Goal: Task Accomplishment & Management: Complete application form

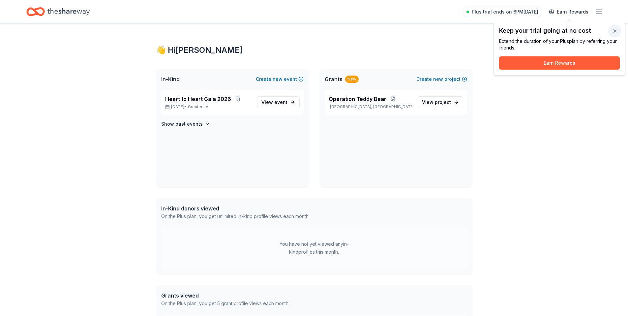
click at [611, 29] on button "button" at bounding box center [614, 30] width 13 height 13
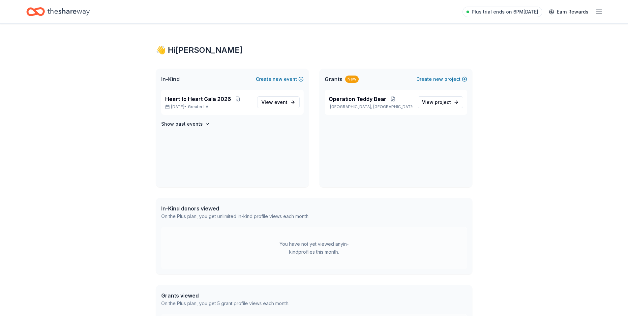
click at [601, 13] on icon "button" at bounding box center [599, 12] width 8 height 8
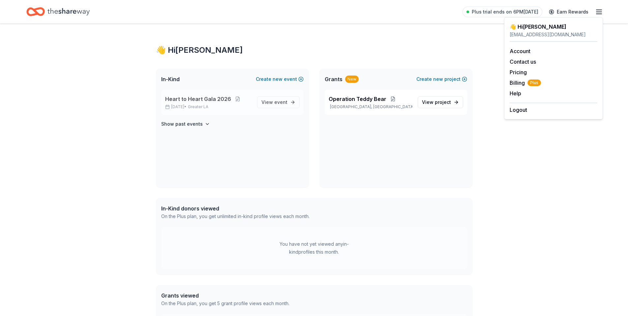
click at [217, 100] on span "Heart to Heart Gala 2026" at bounding box center [198, 99] width 66 height 8
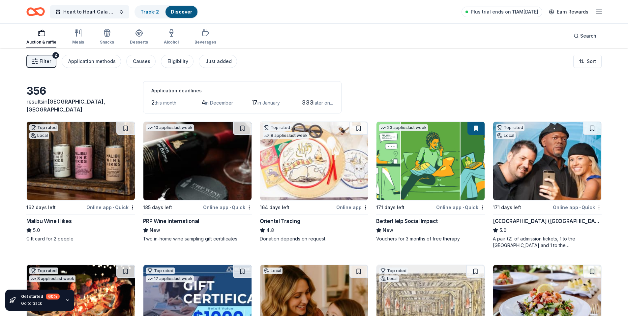
click at [601, 11] on icon "button" at bounding box center [599, 12] width 8 height 8
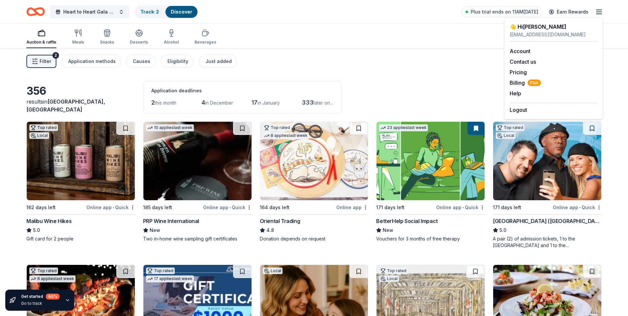
click at [446, 46] on div "Auction & raffle Meals Snacks Desserts Alcohol Beverages Search" at bounding box center [313, 36] width 575 height 24
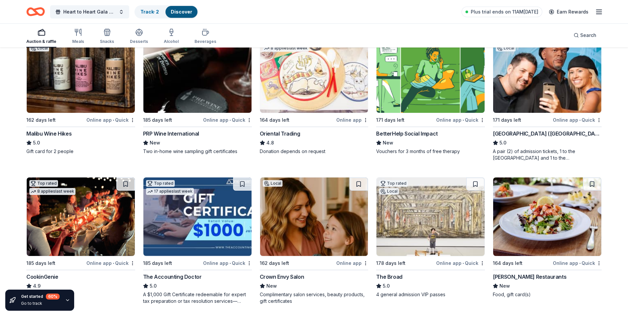
scroll to position [220, 0]
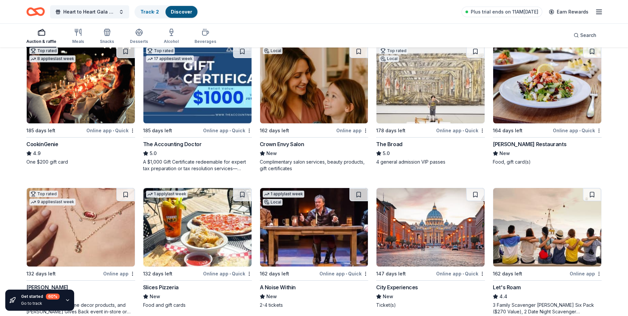
click at [446, 70] on img at bounding box center [430, 84] width 108 height 78
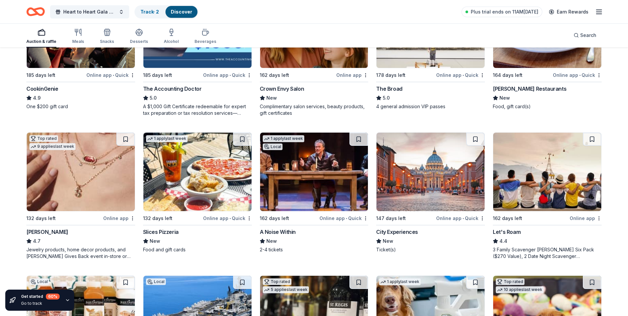
scroll to position [415, 0]
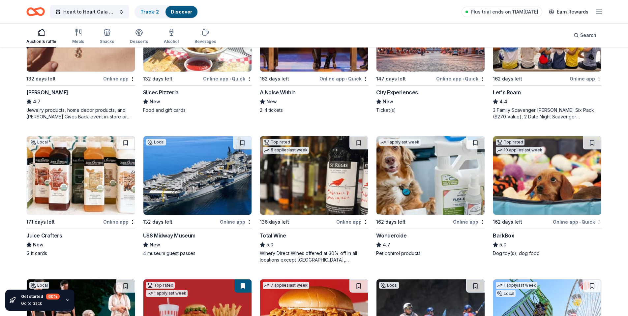
click at [545, 175] on img at bounding box center [547, 175] width 108 height 78
click at [180, 10] on link "Discover" at bounding box center [181, 12] width 21 height 6
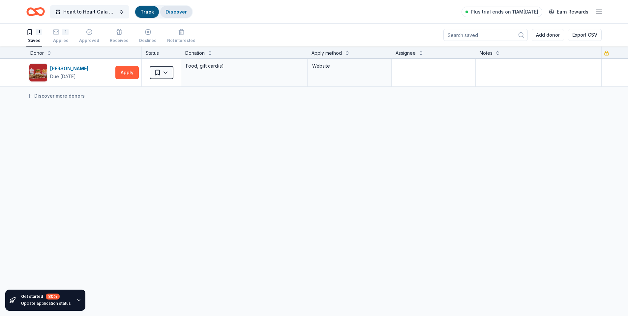
scroll to position [0, 0]
click at [59, 38] on div "Applied" at bounding box center [61, 40] width 16 height 5
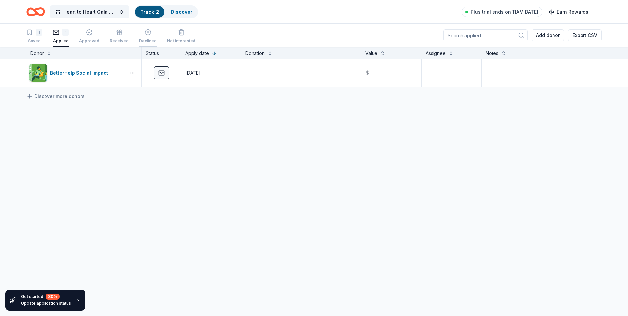
click at [151, 43] on div "Declined" at bounding box center [147, 40] width 17 height 5
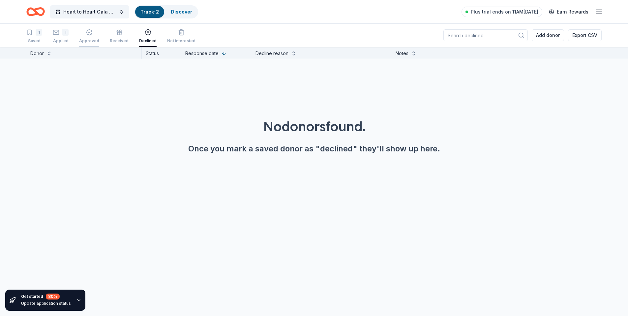
click at [86, 38] on div "Approved" at bounding box center [89, 40] width 20 height 5
click at [63, 38] on div "Applied" at bounding box center [61, 40] width 16 height 5
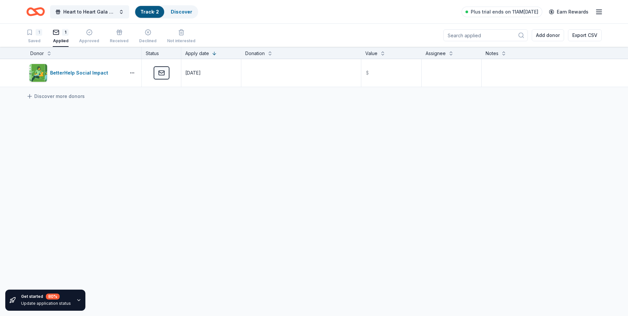
click at [36, 10] on icon "Home" at bounding box center [39, 11] width 10 height 7
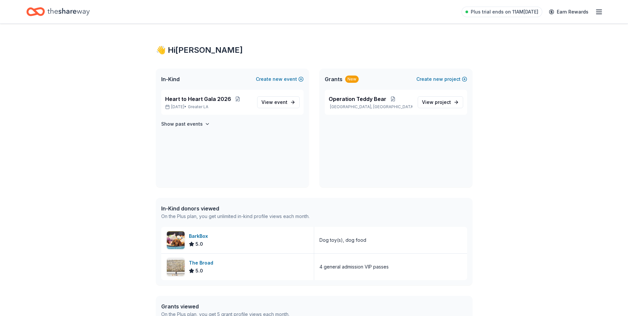
click at [600, 11] on icon "button" at bounding box center [599, 12] width 8 height 8
click at [64, 8] on icon "Home" at bounding box center [68, 12] width 42 height 14
click at [38, 8] on icon "Home" at bounding box center [39, 11] width 10 height 7
click at [185, 103] on div "Heart to Heart Gala 2026 Apr 24, 2026 • Greater LA" at bounding box center [208, 102] width 87 height 15
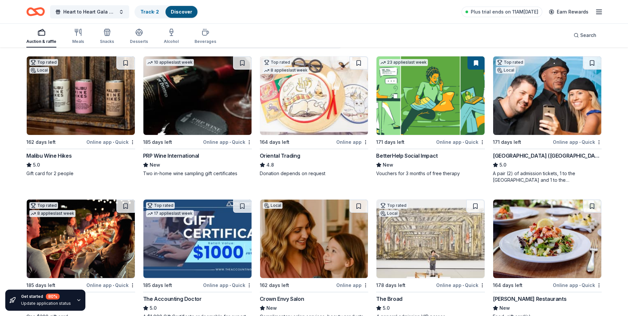
scroll to position [140, 0]
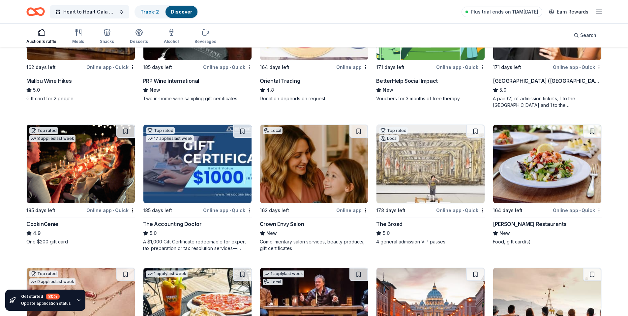
click at [81, 169] on img at bounding box center [81, 164] width 108 height 78
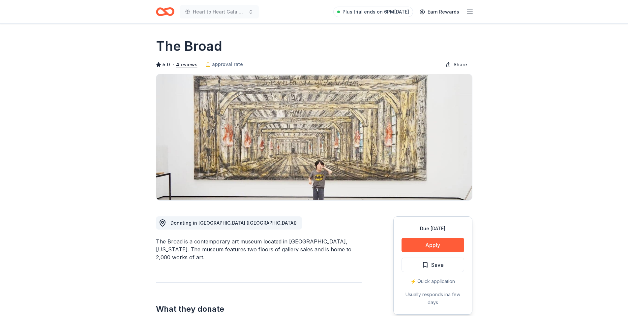
scroll to position [213, 0]
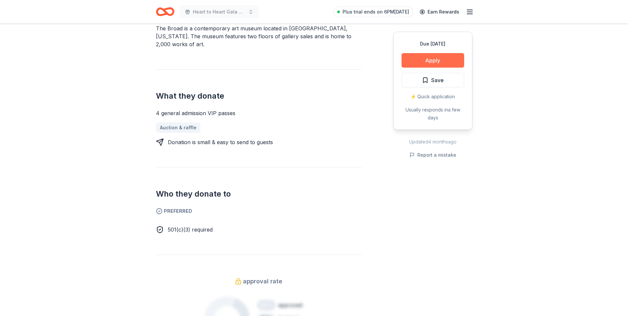
click at [447, 60] on button "Apply" at bounding box center [432, 60] width 63 height 15
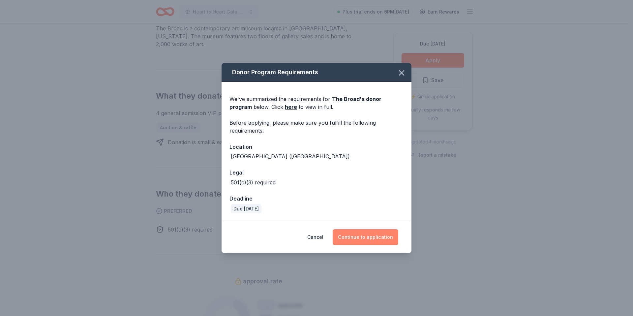
click at [379, 239] on button "Continue to application" at bounding box center [366, 237] width 66 height 16
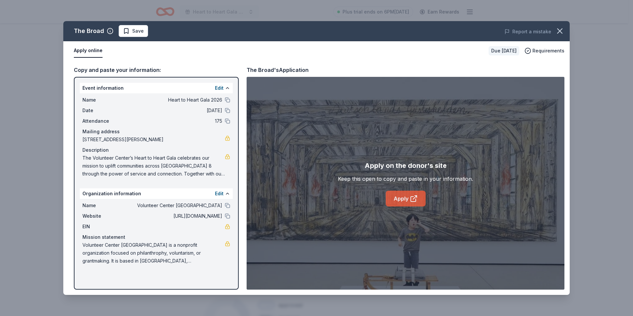
click at [404, 195] on link "Apply" at bounding box center [406, 198] width 40 height 16
click at [547, 49] on span "Requirements" at bounding box center [548, 51] width 32 height 8
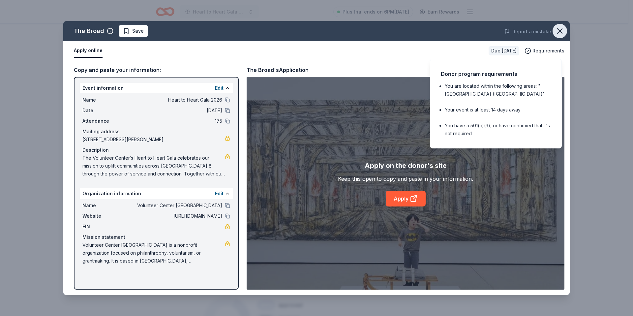
click at [561, 31] on icon "button" at bounding box center [559, 30] width 9 height 9
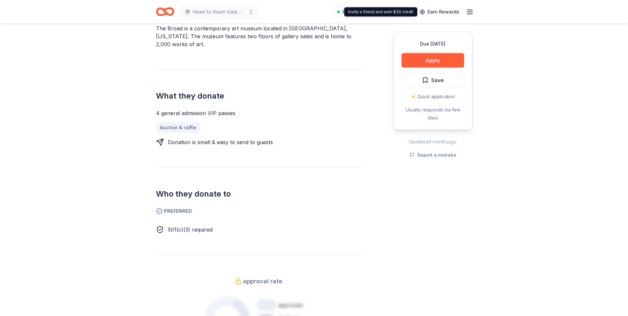
scroll to position [0, 0]
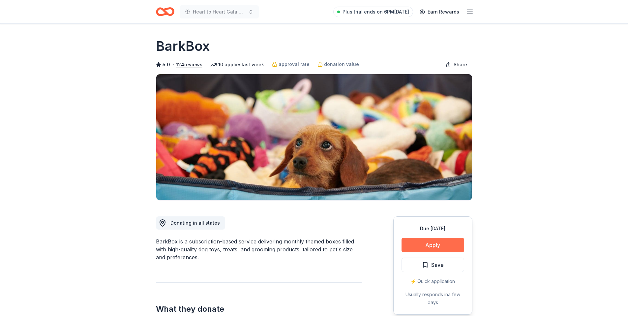
click at [412, 239] on button "Apply" at bounding box center [432, 245] width 63 height 15
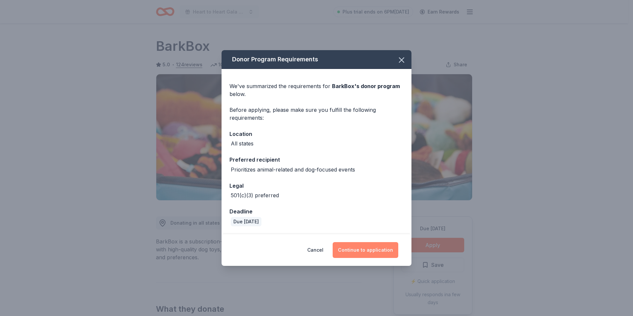
click at [363, 252] on button "Continue to application" at bounding box center [366, 250] width 66 height 16
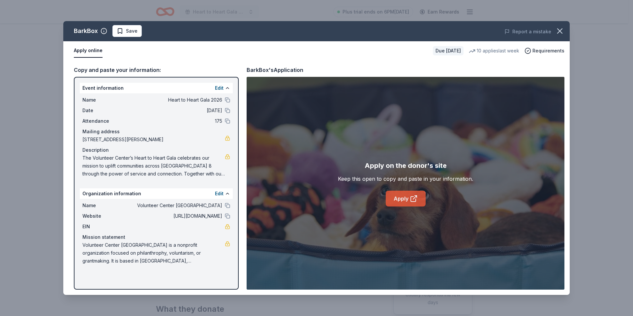
click at [406, 194] on link "Apply" at bounding box center [406, 198] width 40 height 16
click at [560, 31] on icon "button" at bounding box center [559, 31] width 5 height 5
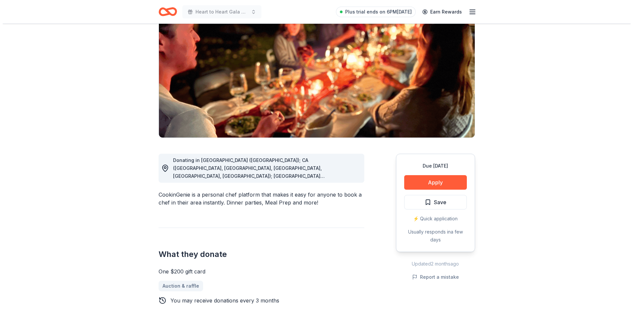
scroll to position [84, 0]
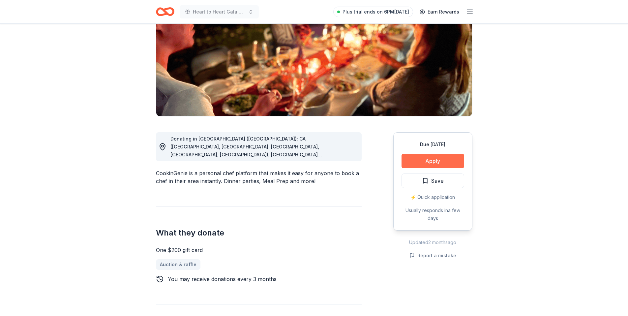
click at [422, 163] on button "Apply" at bounding box center [432, 161] width 63 height 15
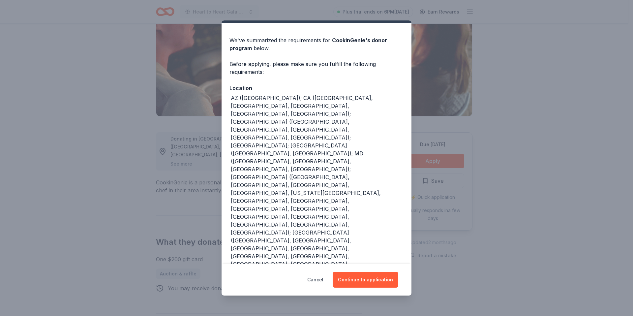
scroll to position [60, 0]
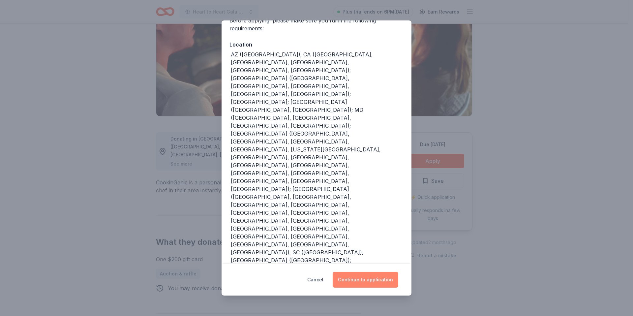
click at [357, 280] on button "Continue to application" at bounding box center [366, 280] width 66 height 16
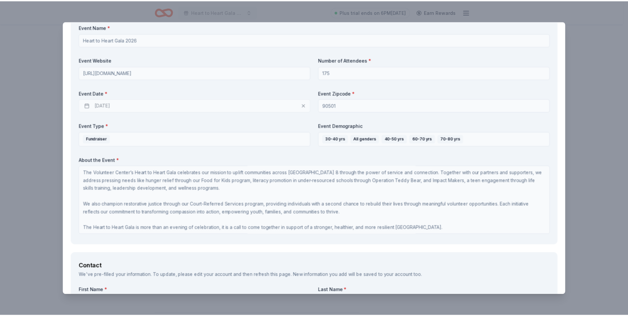
scroll to position [0, 0]
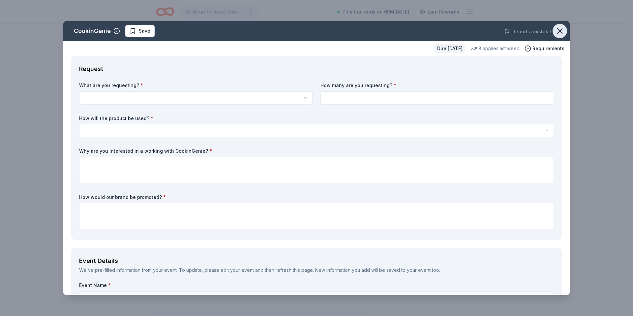
click at [555, 33] on icon "button" at bounding box center [559, 30] width 9 height 9
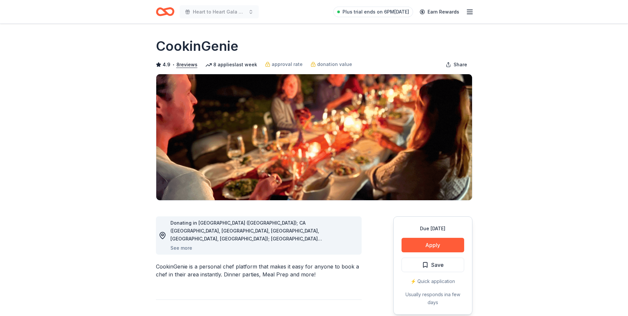
click at [471, 12] on icon "button" at bounding box center [470, 12] width 8 height 8
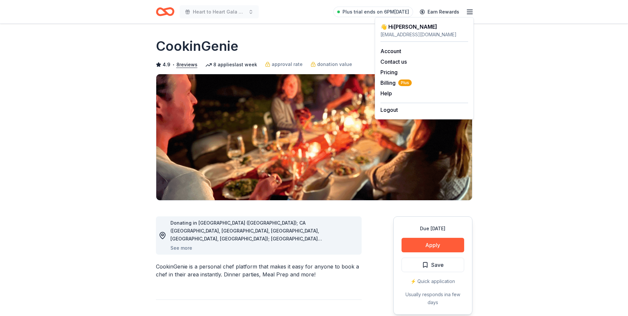
click at [429, 55] on div "Account Contact us Pricing Billing Plus Help Earn rewards" at bounding box center [424, 72] width 88 height 61
click at [393, 50] on link "Account" at bounding box center [390, 51] width 21 height 7
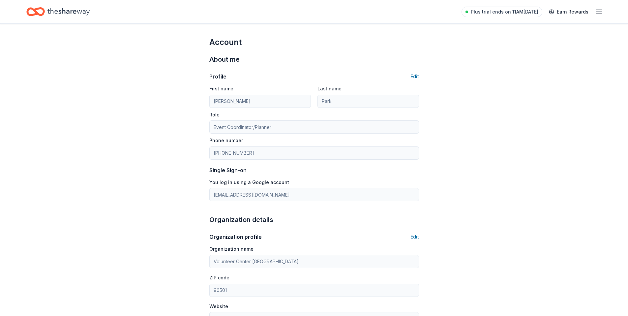
click at [600, 11] on icon "button" at bounding box center [599, 12] width 8 height 8
click at [519, 83] on span "Billing Plus" at bounding box center [524, 83] width 31 height 8
click at [47, 10] on icon "Home" at bounding box center [68, 12] width 42 height 14
